Goal: Navigation & Orientation: Go to known website

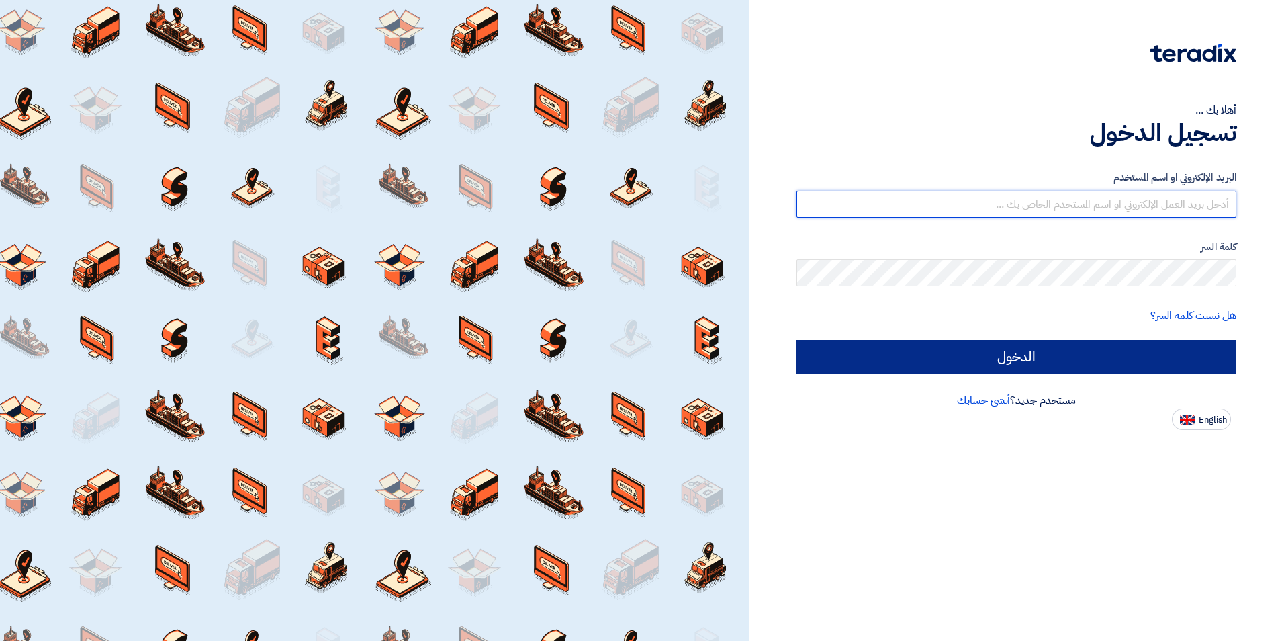
type input "mohamed.saudi@eaec.com.eg"
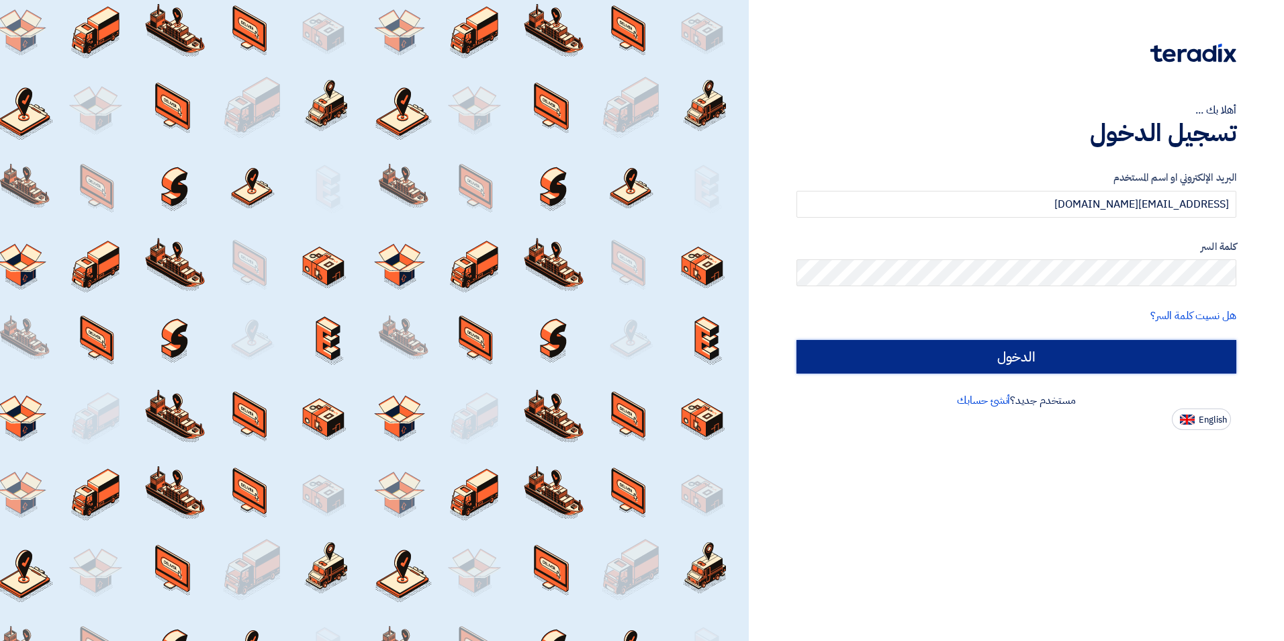
click at [1034, 351] on input "الدخول" at bounding box center [1017, 357] width 440 height 34
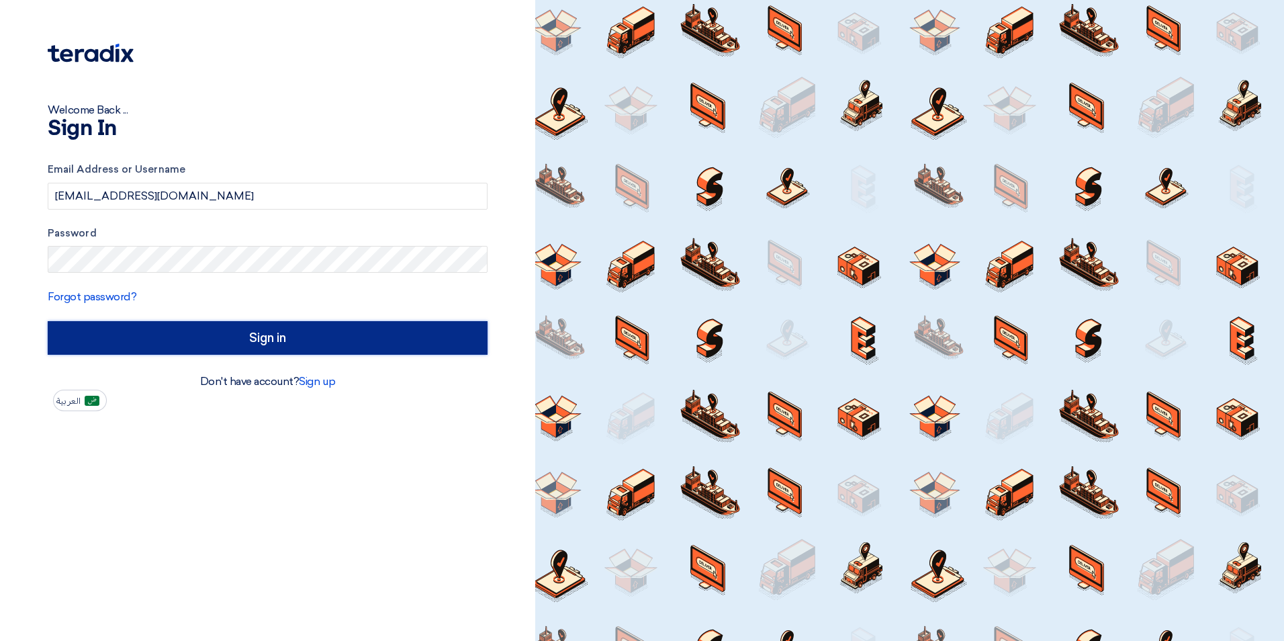
type input "Sign in"
